Goal: Information Seeking & Learning: Learn about a topic

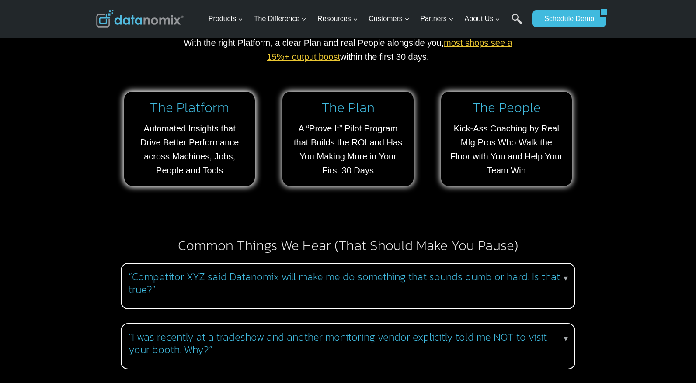
scroll to position [758, 0]
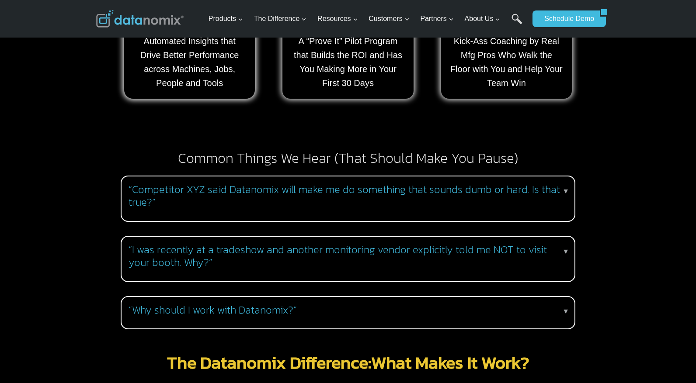
click at [567, 186] on p "▼" at bounding box center [565, 191] width 7 height 11
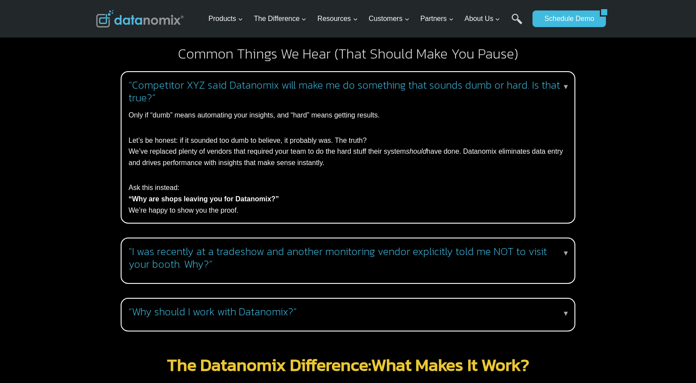
scroll to position [933, 0]
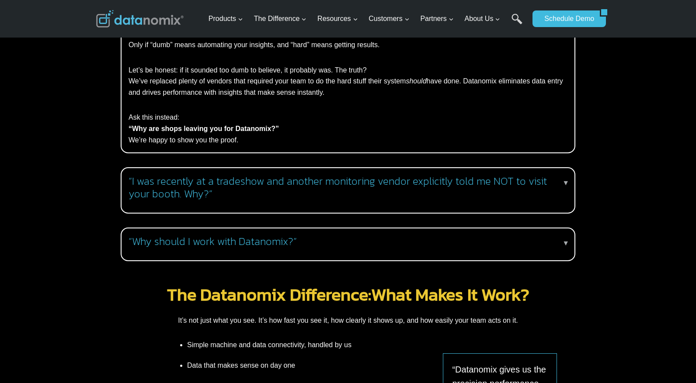
click at [566, 178] on p "▼" at bounding box center [565, 183] width 7 height 11
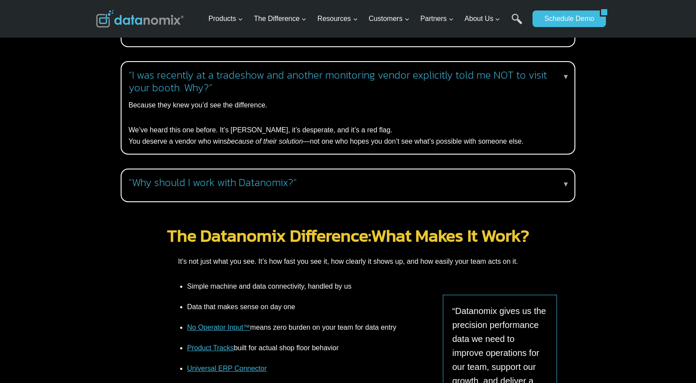
click at [566, 179] on p "▼" at bounding box center [565, 184] width 7 height 11
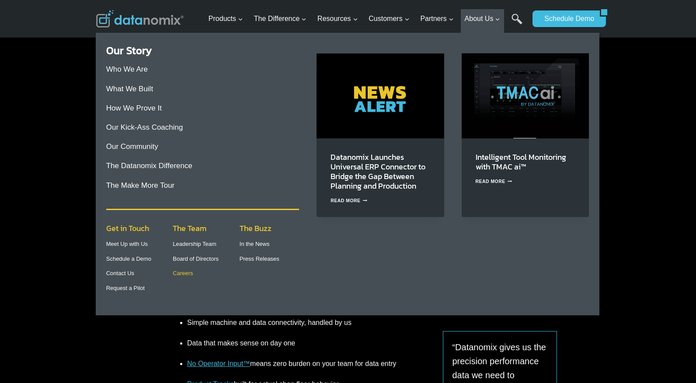
click at [183, 274] on link "Careers" at bounding box center [183, 273] width 20 height 7
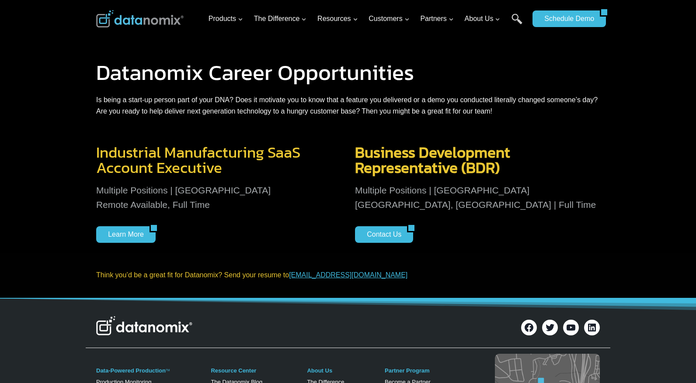
click at [407, 154] on span "Business Development" at bounding box center [432, 152] width 155 height 23
click at [355, 157] on span "Representative (BDR)" at bounding box center [427, 167] width 145 height 23
click at [448, 158] on span "Representative (BDR)" at bounding box center [427, 167] width 145 height 23
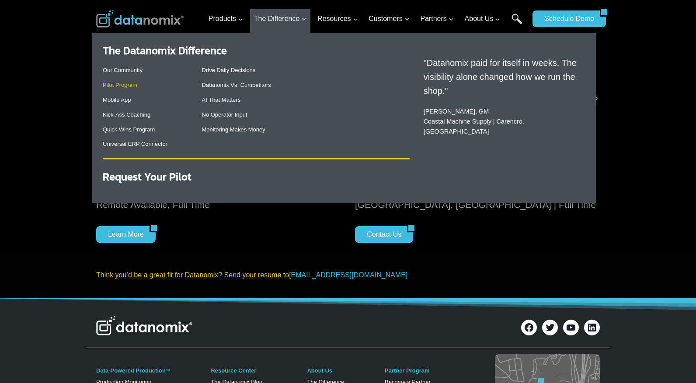
click at [126, 86] on link "Pilot Program" at bounding box center [120, 85] width 35 height 7
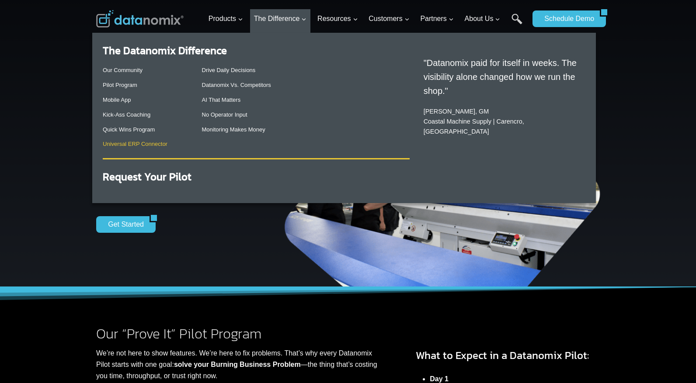
click at [129, 144] on link "Universal ERP Connector" at bounding box center [135, 144] width 65 height 7
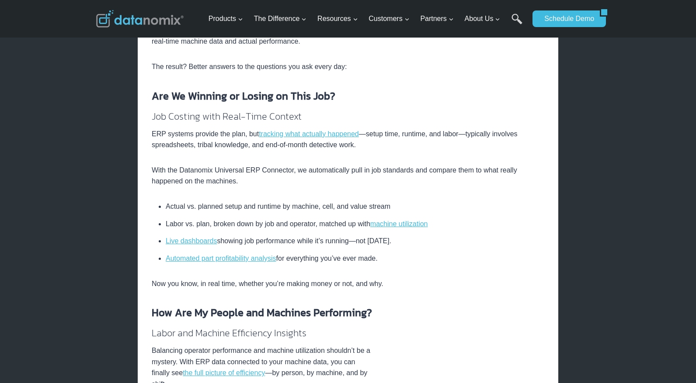
scroll to position [350, 0]
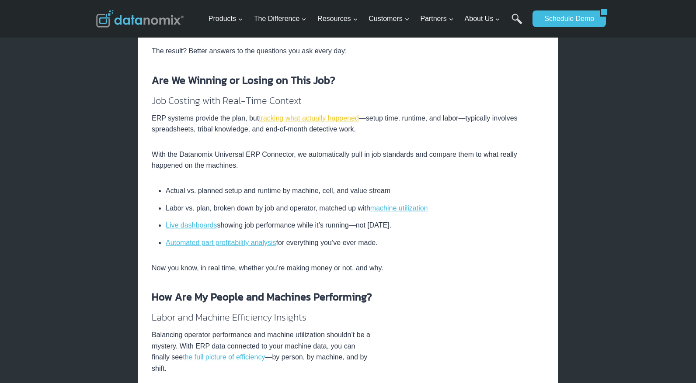
click at [331, 119] on link "tracking what actually happened" at bounding box center [309, 118] width 100 height 7
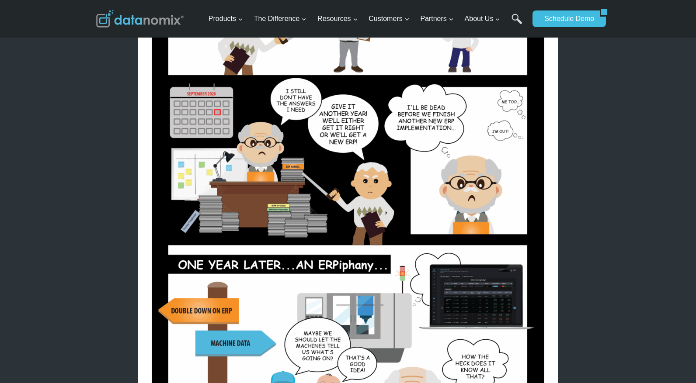
scroll to position [583, 0]
